Goal: Find specific page/section: Find specific page/section

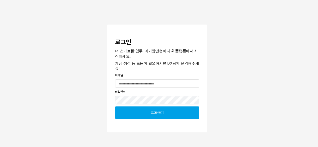
scroll to position [52, 0]
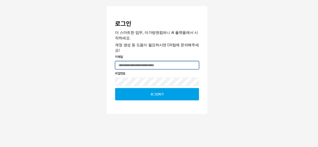
type input "**********"
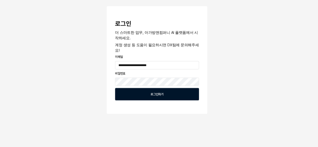
click at [175, 90] on div "로그인하기" at bounding box center [156, 94] width 79 height 12
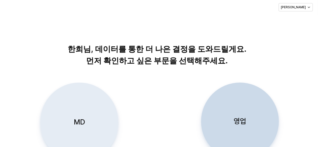
click at [73, 115] on div "MD" at bounding box center [79, 122] width 73 height 79
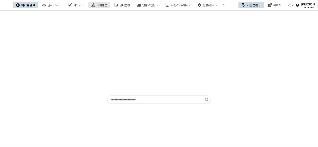
click at [110, 2] on button "아이템맵" at bounding box center [99, 5] width 22 height 6
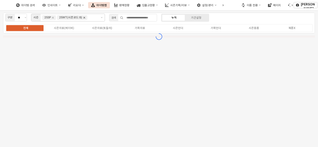
click at [83, 18] on icon "Remove 25WT(시즌코드:8)" at bounding box center [84, 18] width 4 height 4
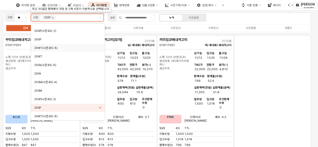
scroll to position [60, 0]
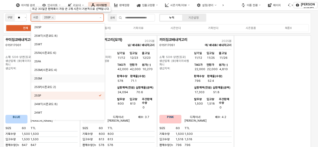
click at [56, 78] on div "25SM" at bounding box center [66, 79] width 64 height 4
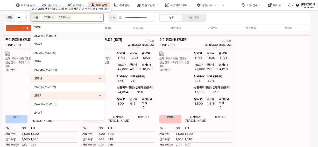
scroll to position [60, 0]
click at [54, 18] on icon "Remove 25SP" at bounding box center [52, 18] width 4 height 4
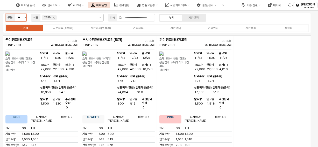
scroll to position [0, 3]
click at [24, 18] on button "제안 사항 표시" at bounding box center [26, 17] width 6 height 7
click at [22, 26] on icon "옵션을 선택하세요" at bounding box center [22, 27] width 3 height 3
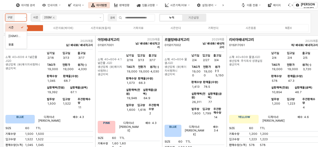
click at [22, 27] on icon "옵션을 선택하세요" at bounding box center [22, 27] width 2 height 2
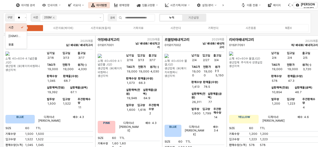
click at [11, 3] on div at bounding box center [5, 5] width 11 height 6
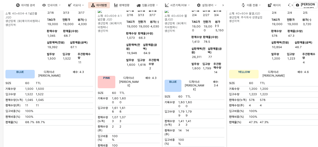
scroll to position [78, 0]
